Goal: Transaction & Acquisition: Purchase product/service

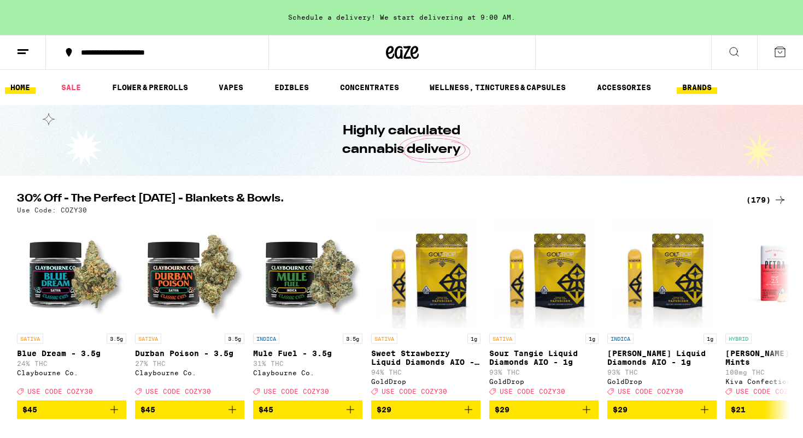
click at [691, 84] on link "BRANDS" at bounding box center [697, 87] width 40 height 13
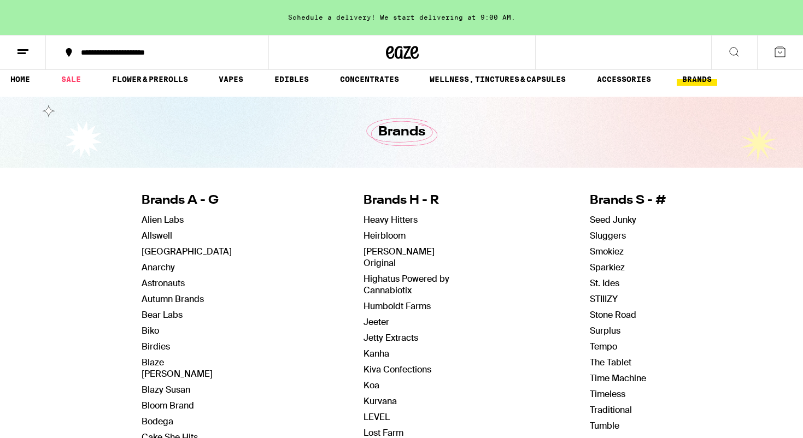
scroll to position [15, 0]
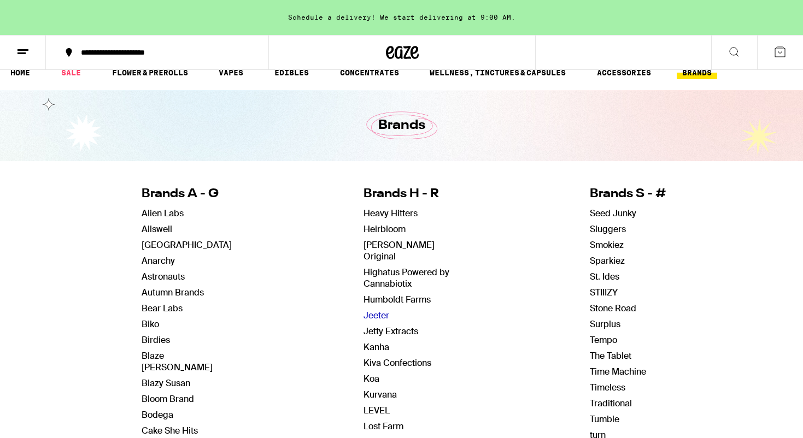
click at [378, 310] on link "Jeeter" at bounding box center [376, 315] width 26 height 11
